Goal: Task Accomplishment & Management: Use online tool/utility

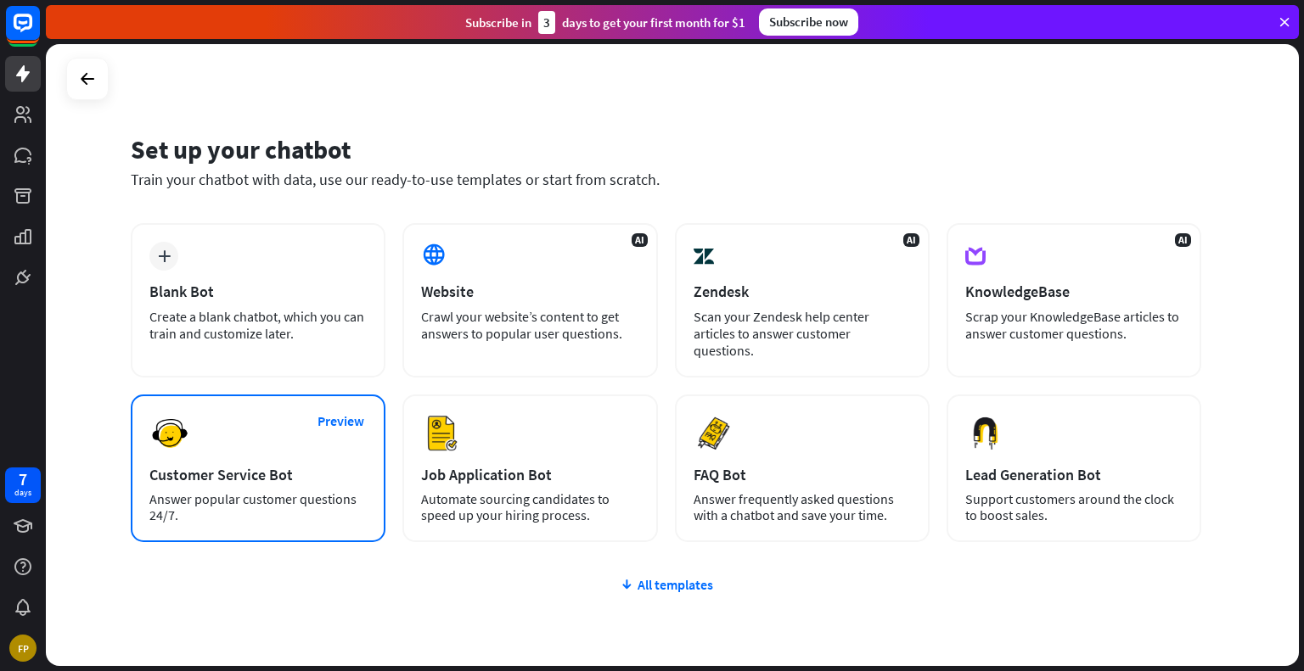
click at [278, 470] on div "Preview Customer Service Bot Answer popular customer questions 24/7." at bounding box center [258, 469] width 255 height 148
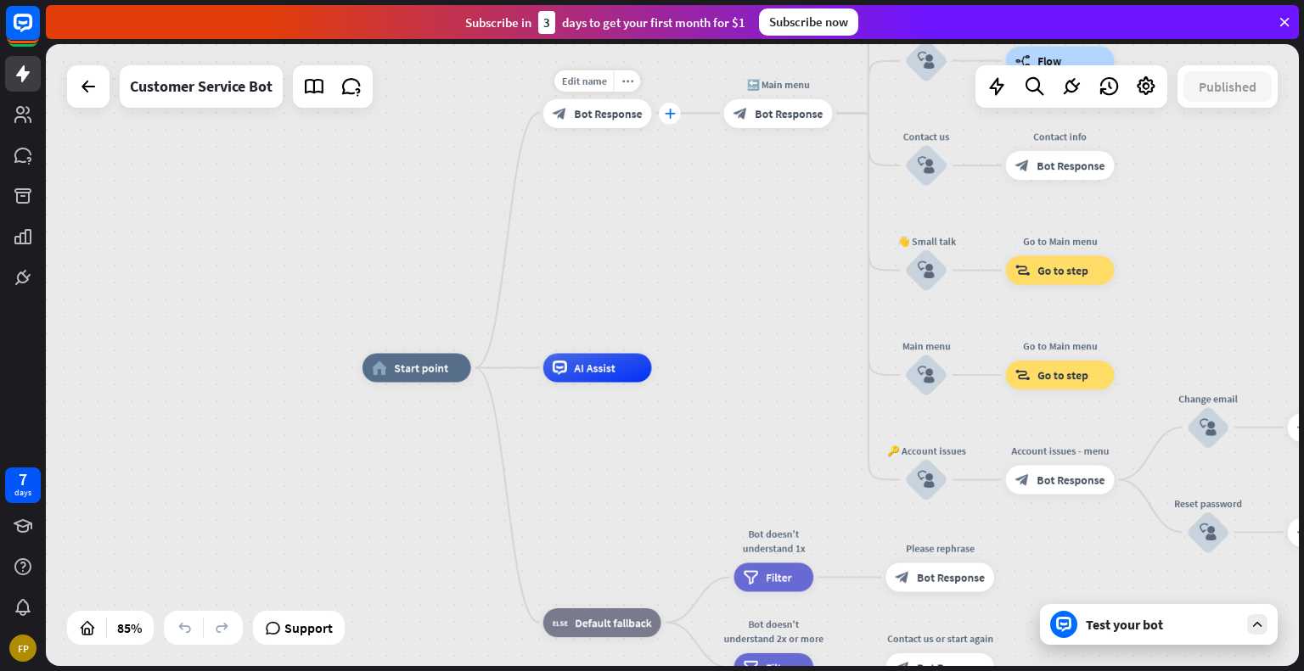
click at [672, 111] on icon "plus" at bounding box center [669, 113] width 11 height 10
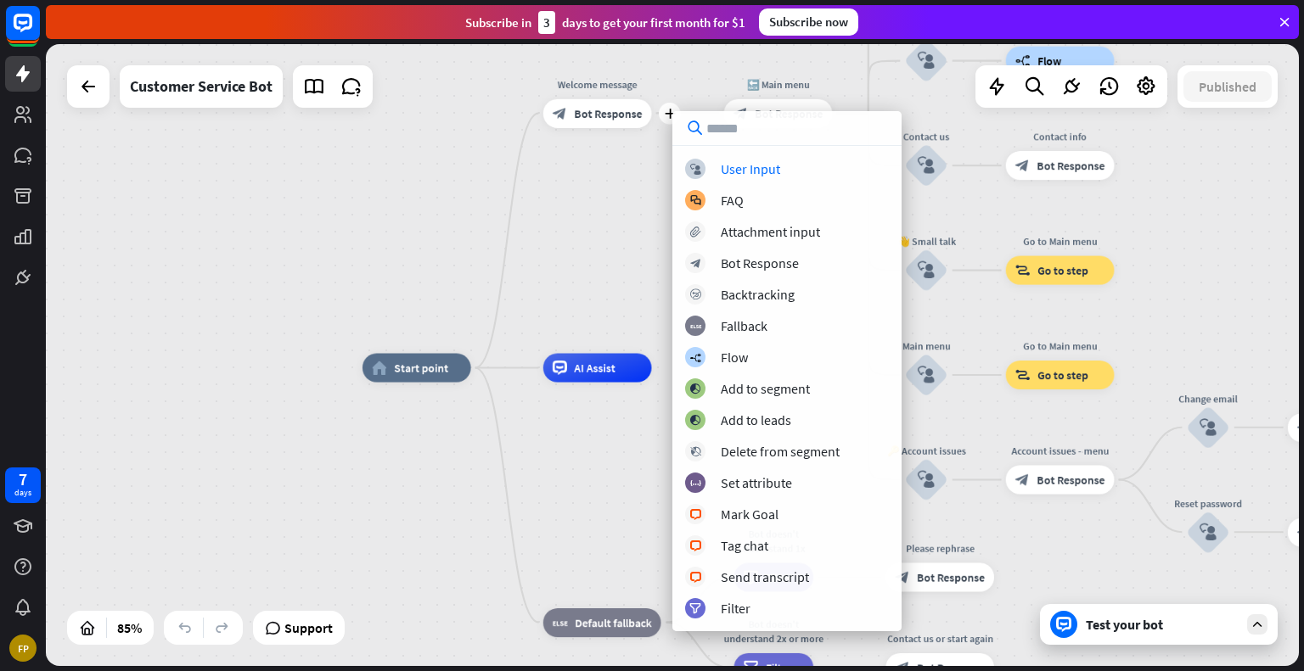
click at [586, 223] on div "home_2 Start point plus Welcome message block_bot_response Bot Response 🔙 Main …" at bounding box center [672, 355] width 1253 height 622
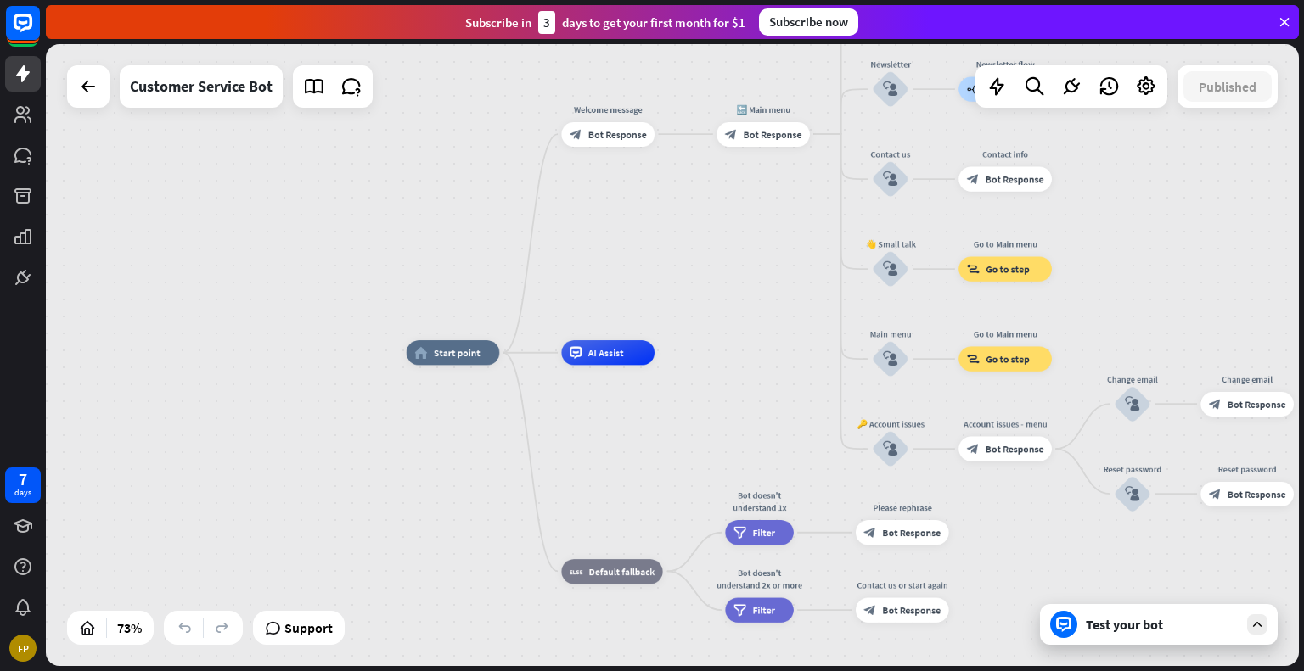
click at [1144, 620] on div "Test your bot" at bounding box center [1162, 624] width 153 height 17
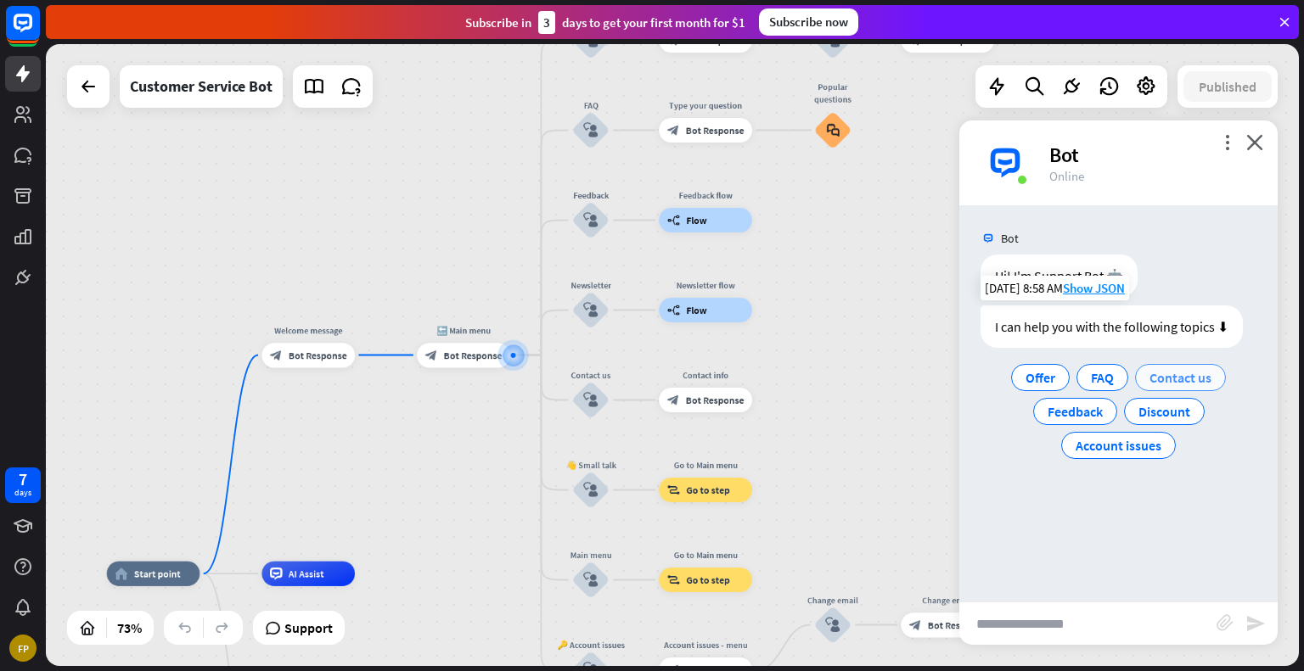
click at [1177, 379] on span "Contact us" at bounding box center [1180, 377] width 62 height 17
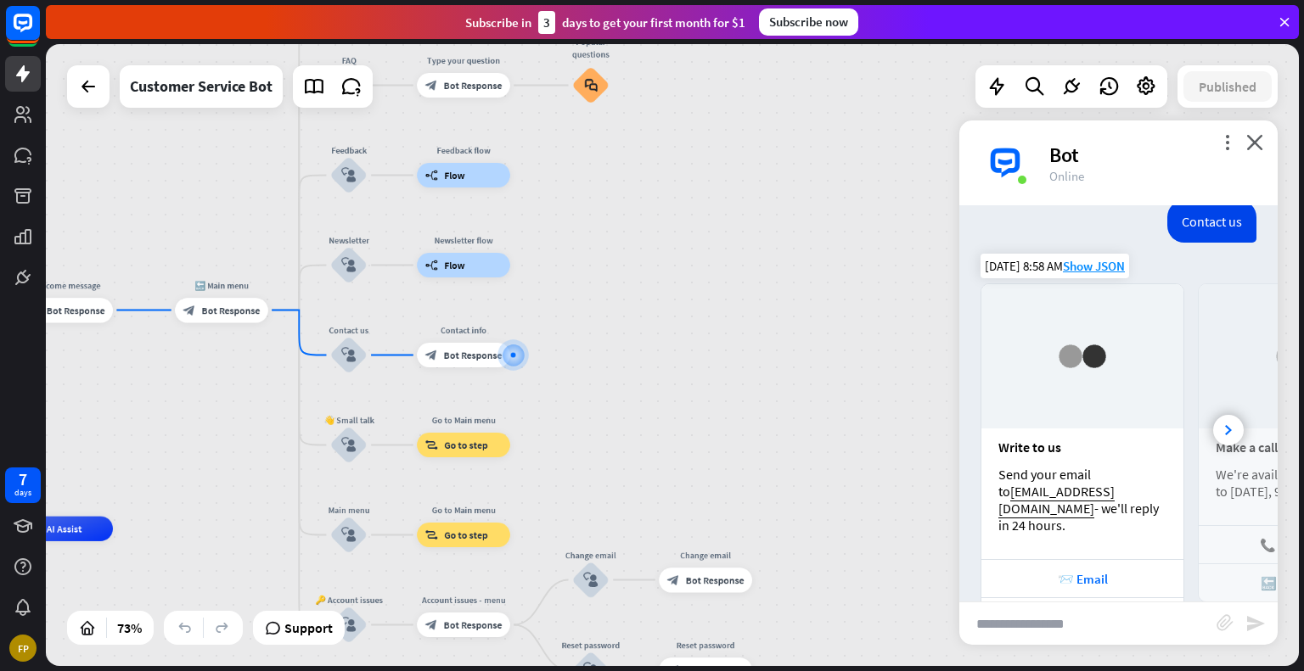
scroll to position [231, 0]
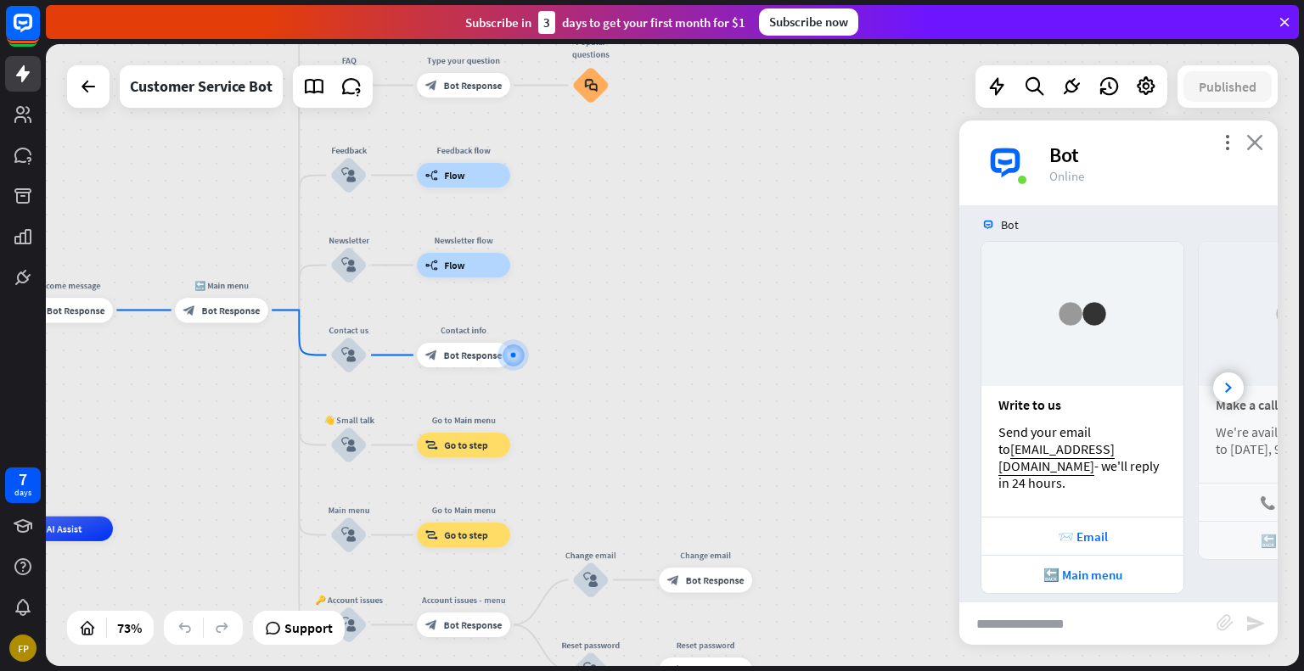
click at [1257, 145] on icon "close" at bounding box center [1254, 142] width 17 height 16
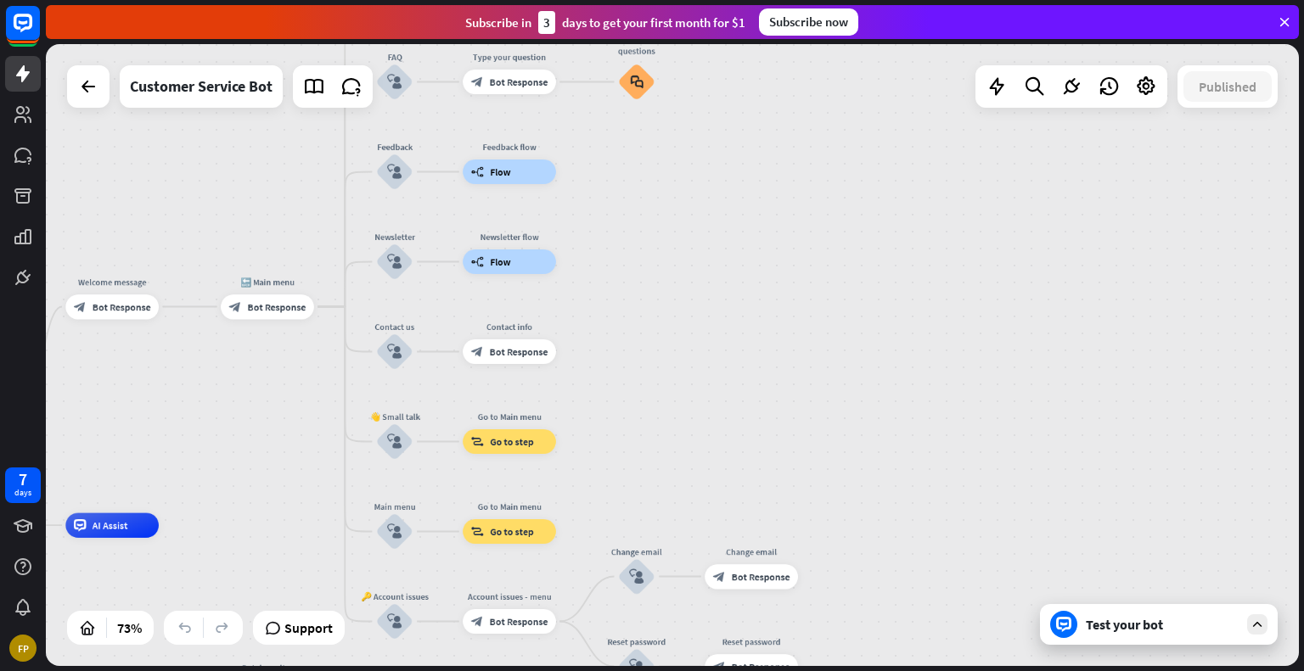
drag, startPoint x: 212, startPoint y: 485, endPoint x: 321, endPoint y: 474, distance: 109.1
click at [321, 474] on div "home_2 Start point Welcome message block_bot_response Bot Response 🔙 Main menu …" at bounding box center [672, 355] width 1253 height 622
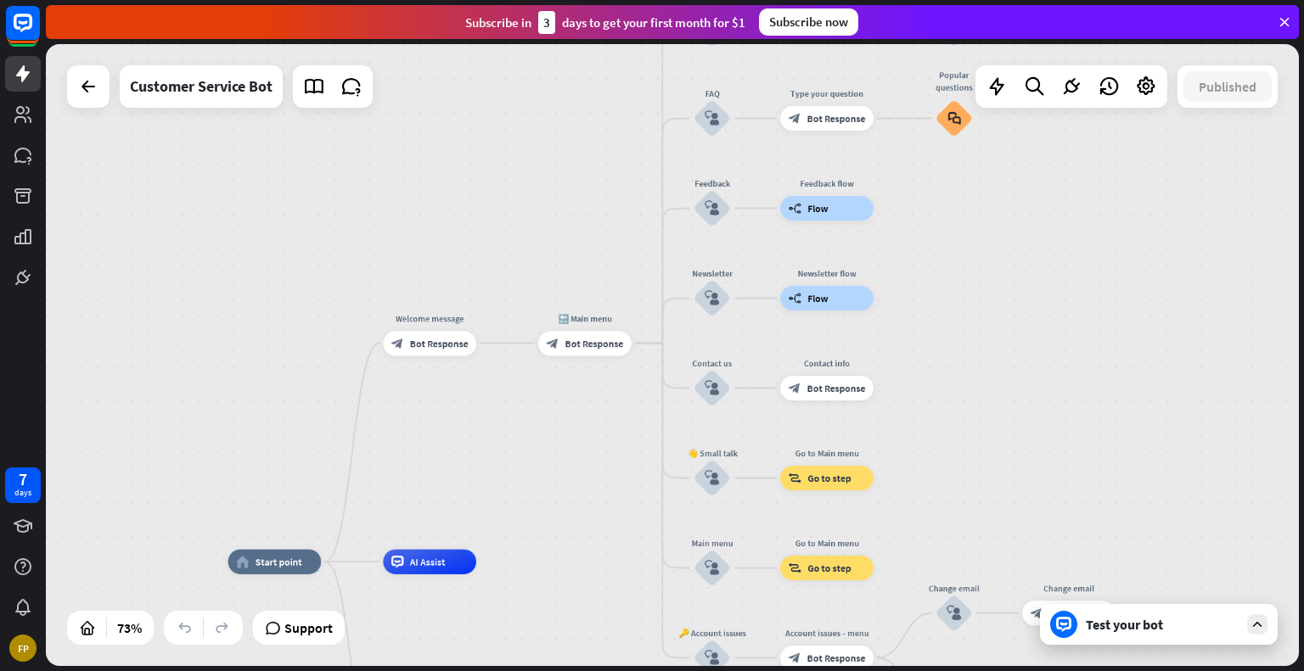
drag, startPoint x: 241, startPoint y: 451, endPoint x: 522, endPoint y: 499, distance: 285.1
click at [522, 499] on div "home_2 Start point Welcome message block_bot_response Bot Response 🔙 Main menu …" at bounding box center [672, 355] width 1253 height 622
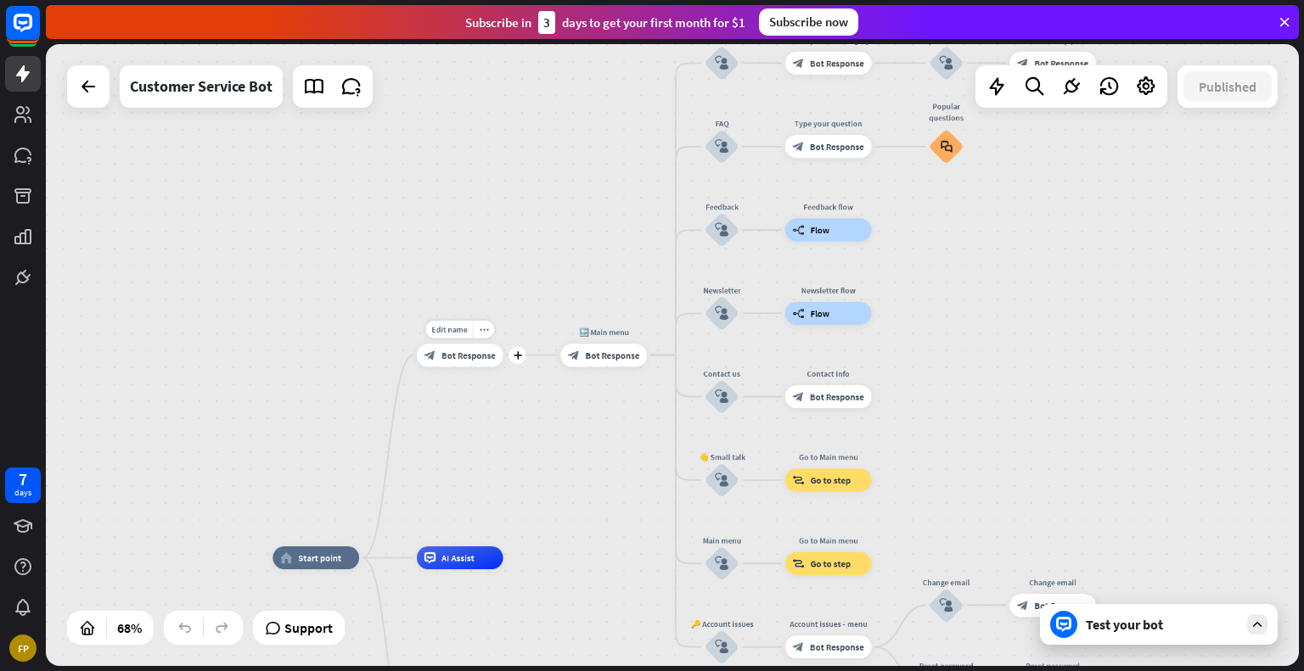
click at [464, 358] on span "Bot Response" at bounding box center [468, 356] width 54 height 12
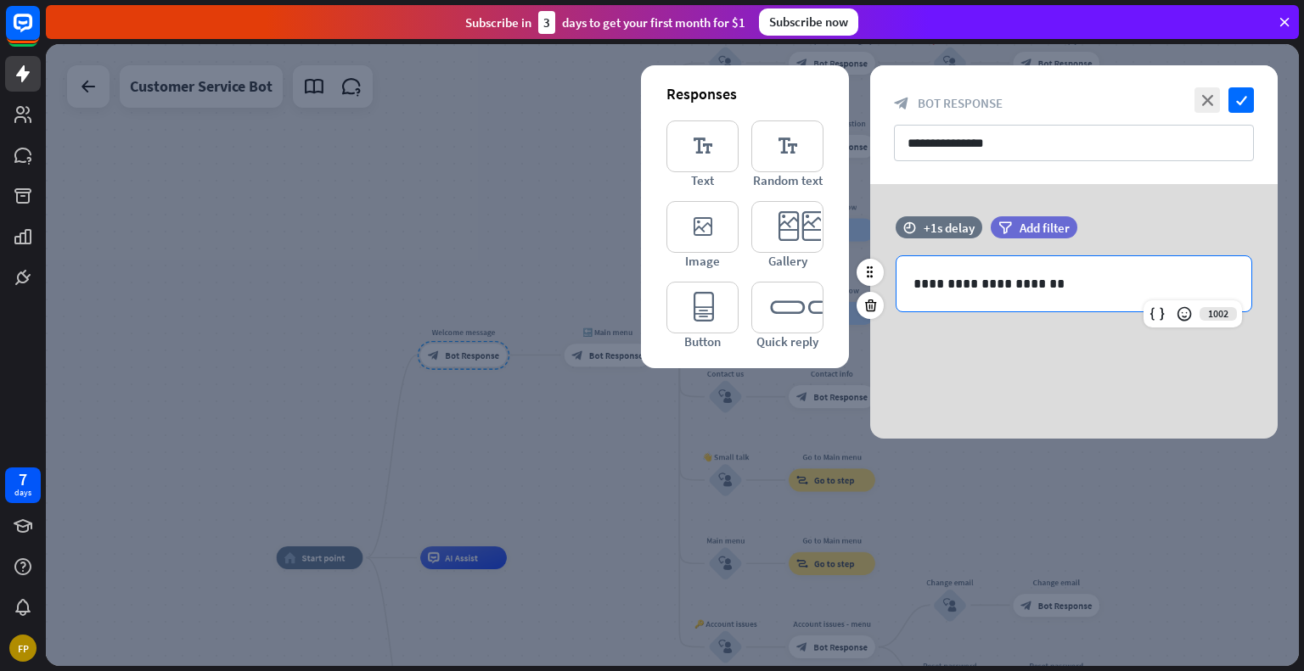
click at [1061, 283] on p "**********" at bounding box center [1073, 283] width 321 height 21
click at [978, 468] on div at bounding box center [672, 355] width 1253 height 622
